Goal: Information Seeking & Learning: Learn about a topic

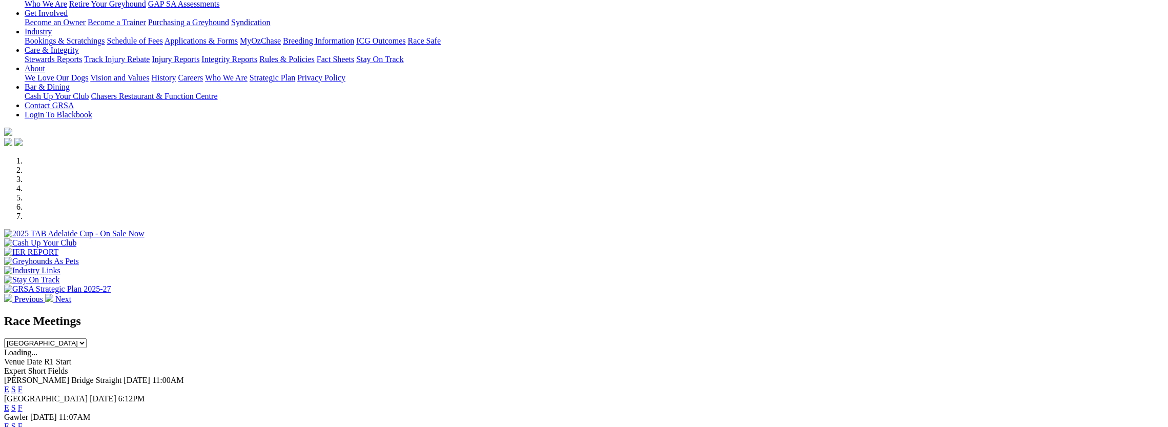
scroll to position [171, 0]
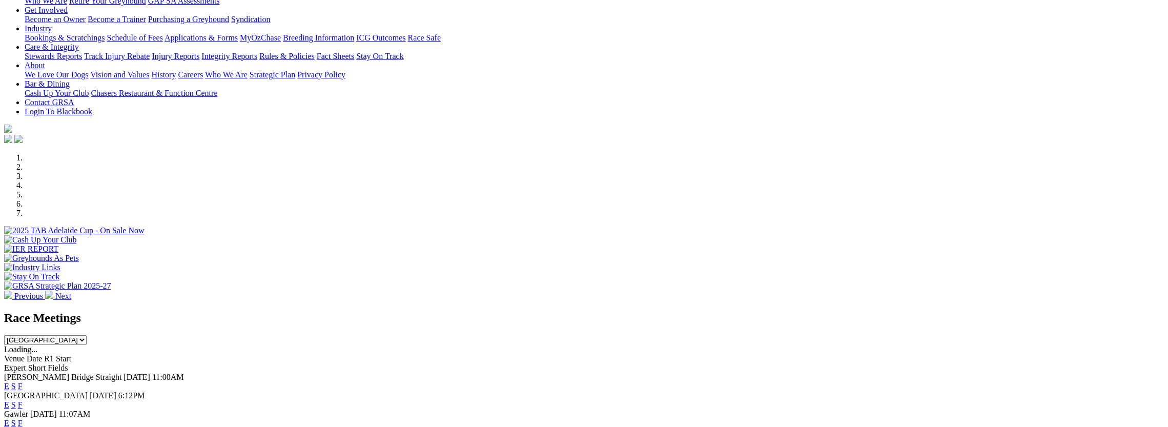
click at [87, 335] on select "South Australia New South Wales Northern Territory Queensland Tasmania Victoria…" at bounding box center [45, 340] width 82 height 10
select select "NT"
click at [87, 335] on select "South Australia New South Wales Northern Territory Queensland Tasmania Victoria…" at bounding box center [45, 340] width 82 height 10
click at [9, 382] on link "E" at bounding box center [6, 386] width 5 height 9
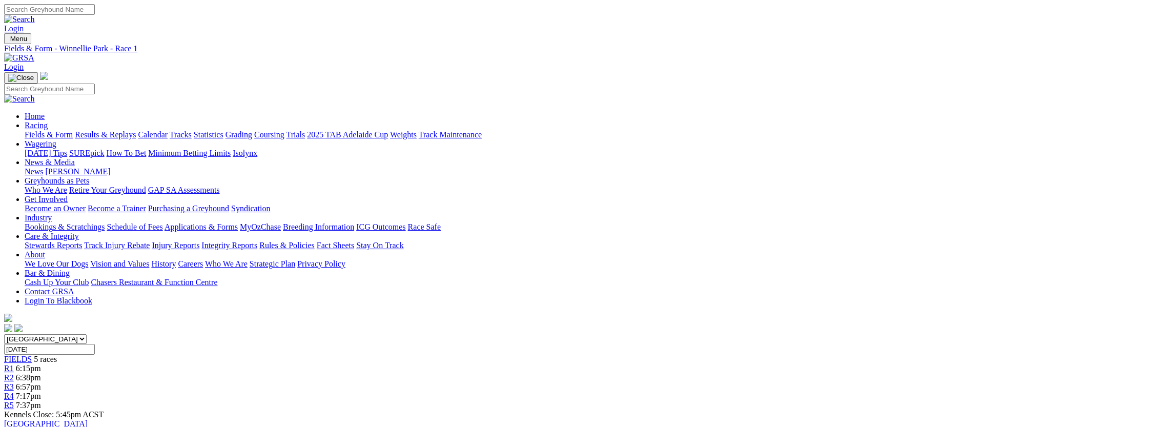
click at [851, 401] on div "R5 7:37pm" at bounding box center [583, 405] width 1159 height 9
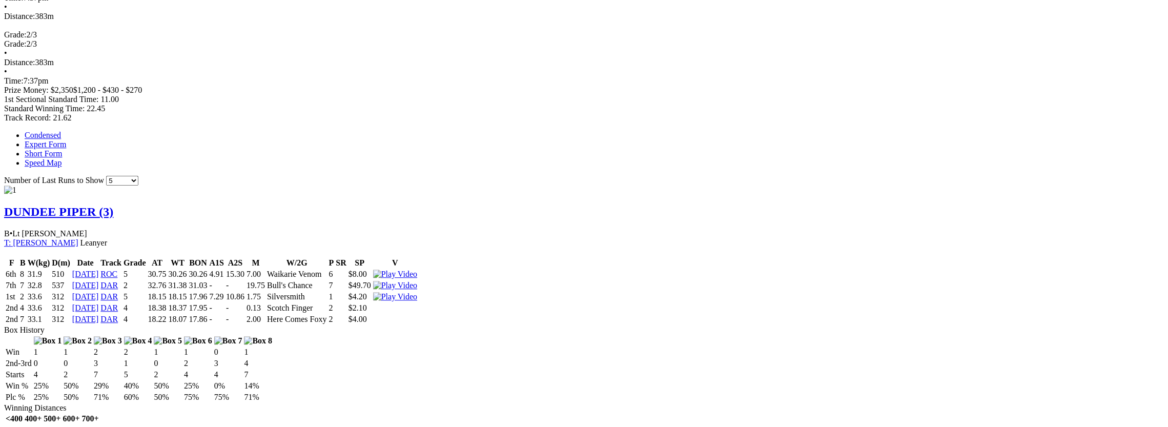
scroll to position [512, 0]
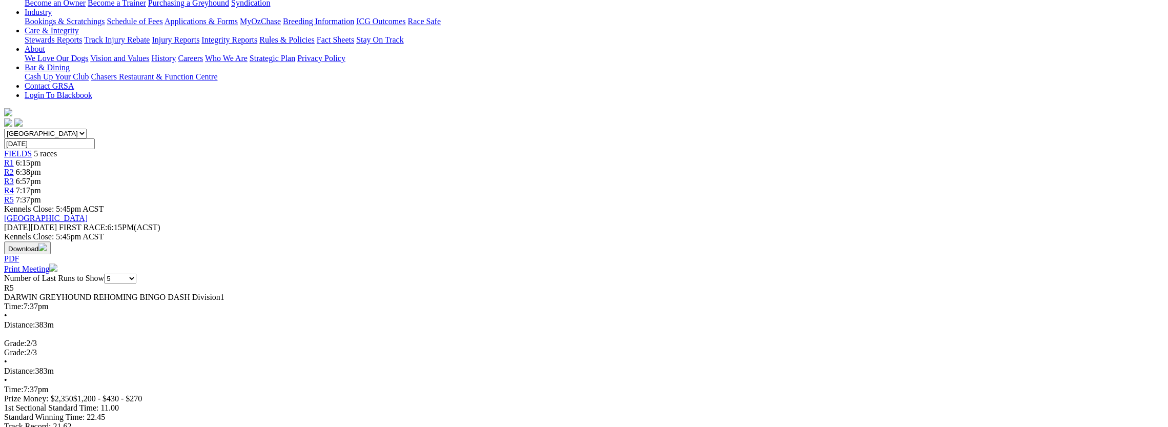
scroll to position [205, 0]
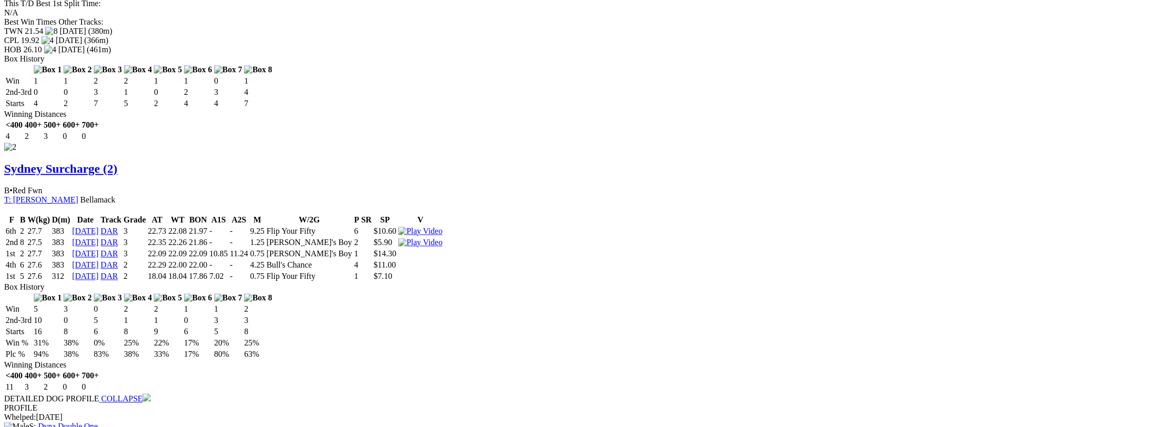
scroll to position [1093, 0]
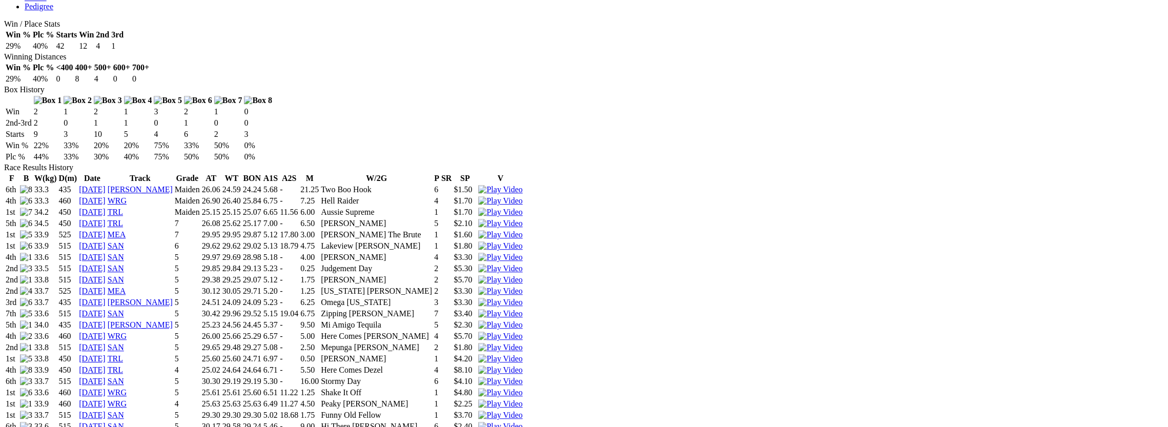
scroll to position [580, 0]
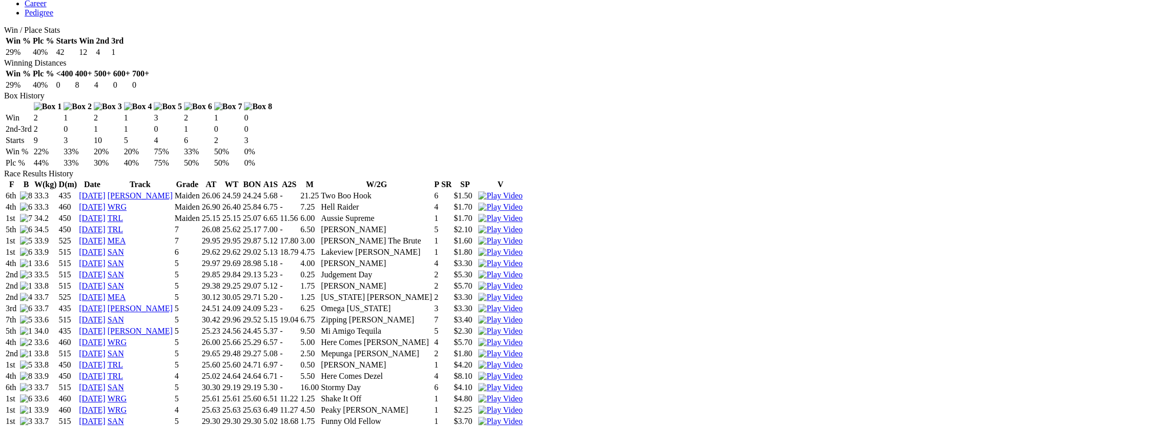
click at [522, 417] on img at bounding box center [500, 421] width 44 height 9
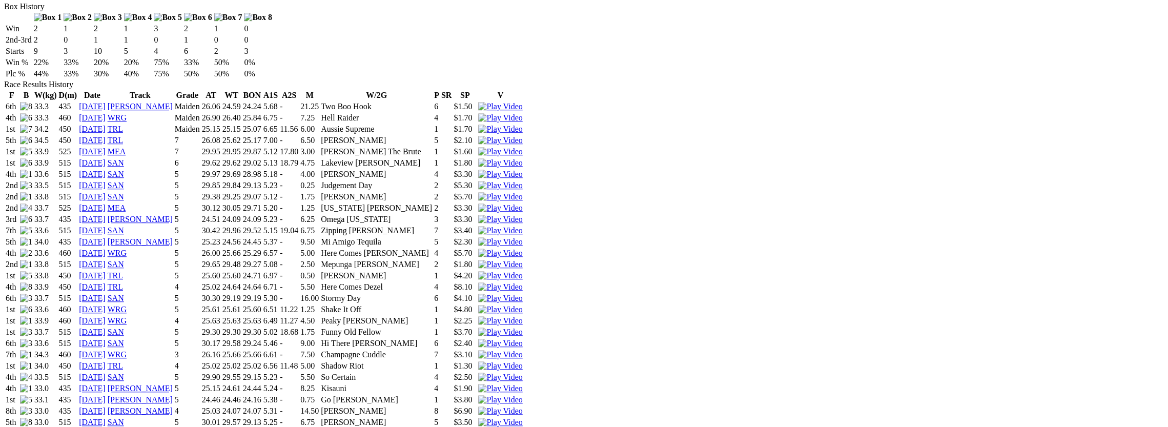
scroll to position [683, 0]
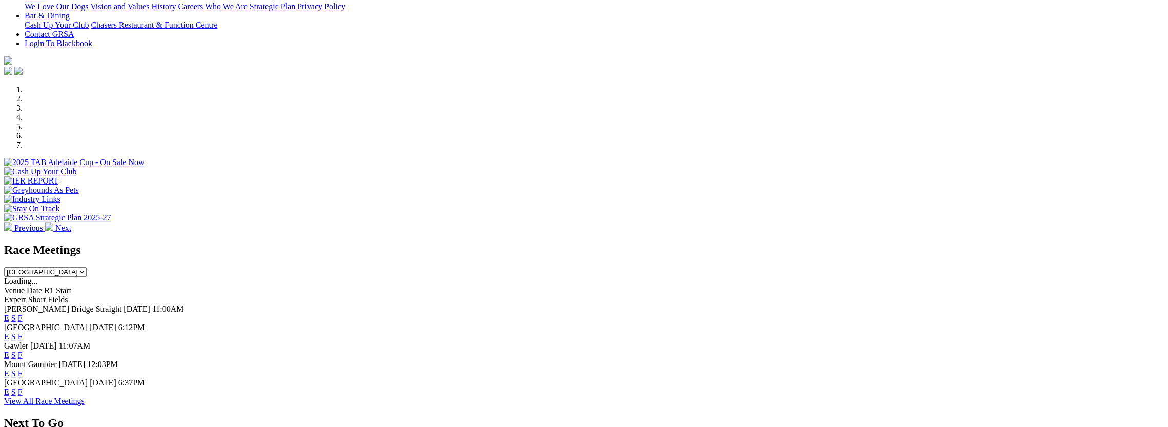
scroll to position [273, 0]
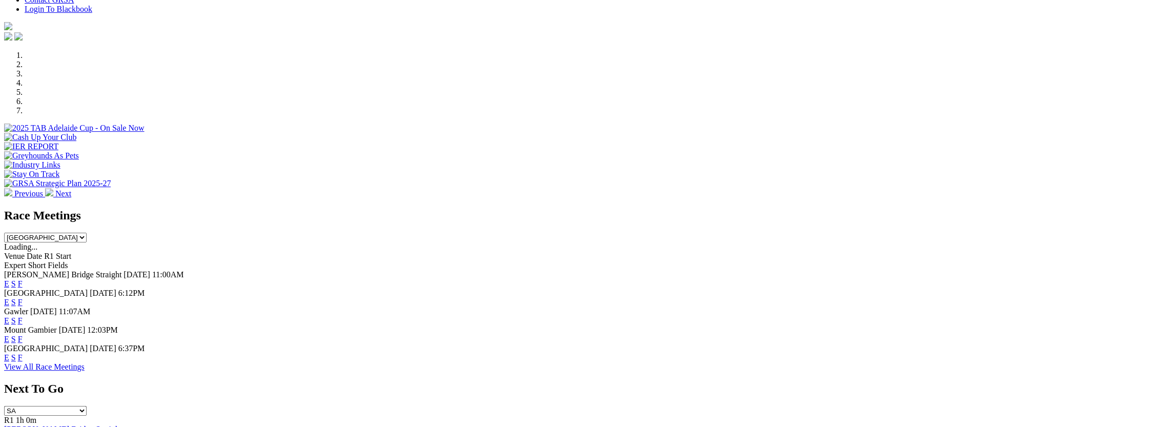
click at [87, 233] on select "South Australia New South Wales Northern Territory Queensland Tasmania Victoria…" at bounding box center [45, 238] width 82 height 10
select select "NT"
click at [87, 233] on select "South Australia New South Wales Northern Territory Queensland Tasmania Victoria…" at bounding box center [45, 238] width 82 height 10
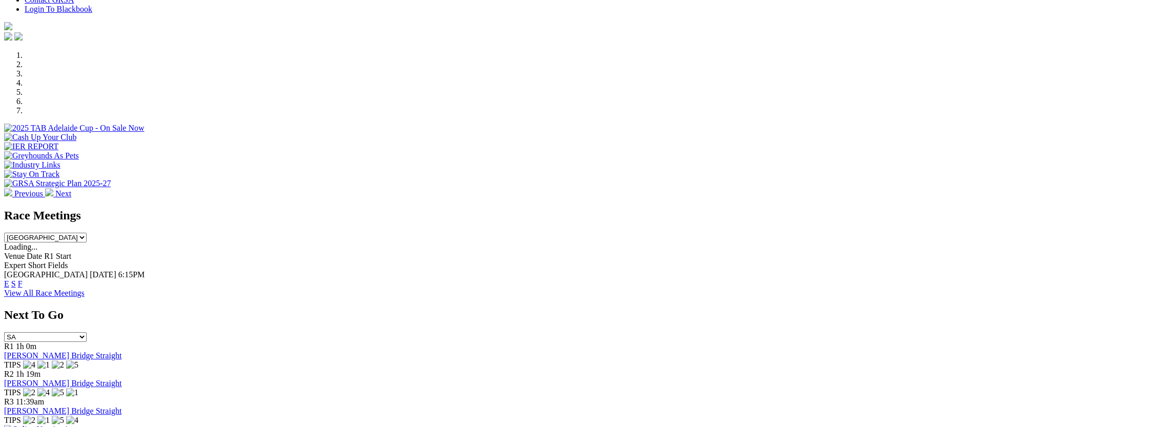
click at [23, 279] on link "F" at bounding box center [20, 283] width 5 height 9
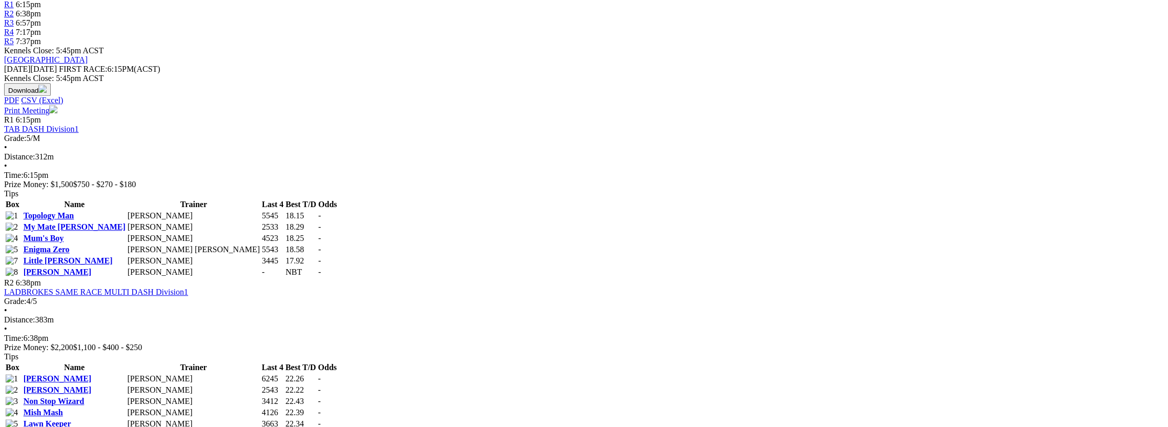
scroll to position [376, 0]
